Goal: Task Accomplishment & Management: Manage account settings

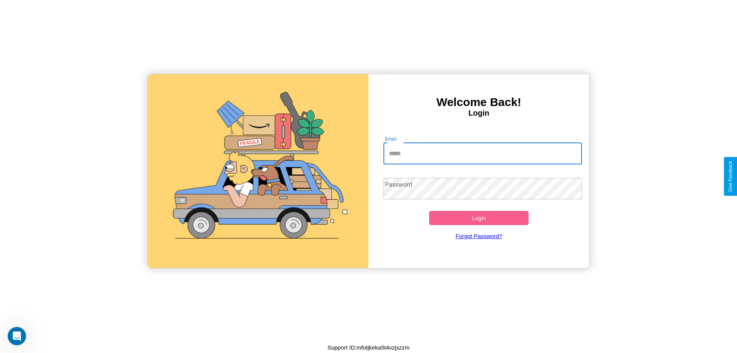
click at [482, 153] on input "Email" at bounding box center [482, 153] width 199 height 21
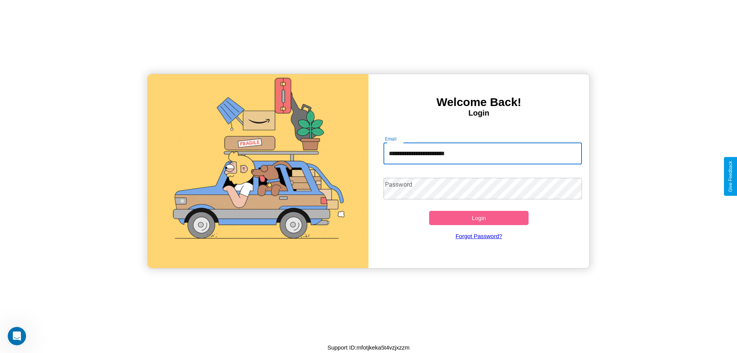
type input "**********"
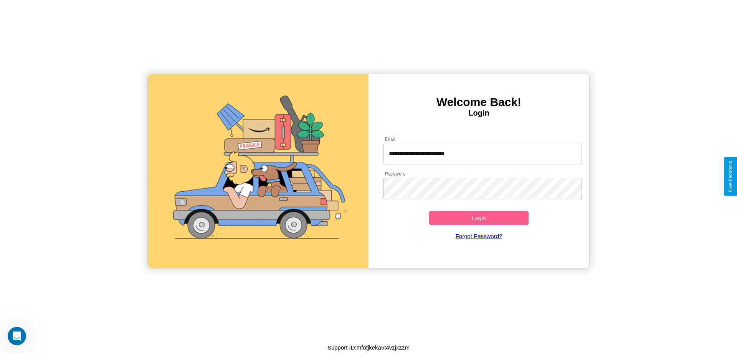
click at [478, 218] on button "Login" at bounding box center [478, 218] width 99 height 14
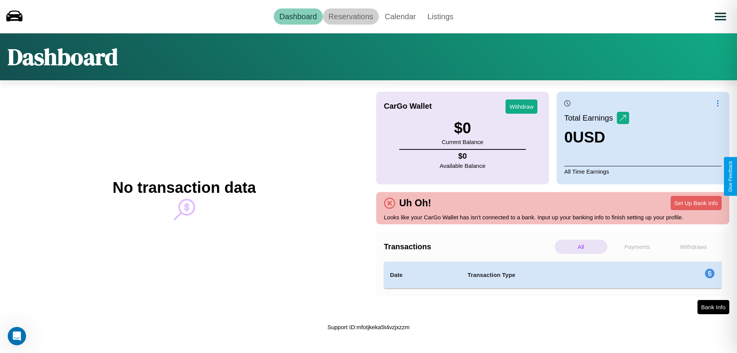
click at [350, 16] on link "Reservations" at bounding box center [351, 16] width 56 height 16
